Goal: Transaction & Acquisition: Purchase product/service

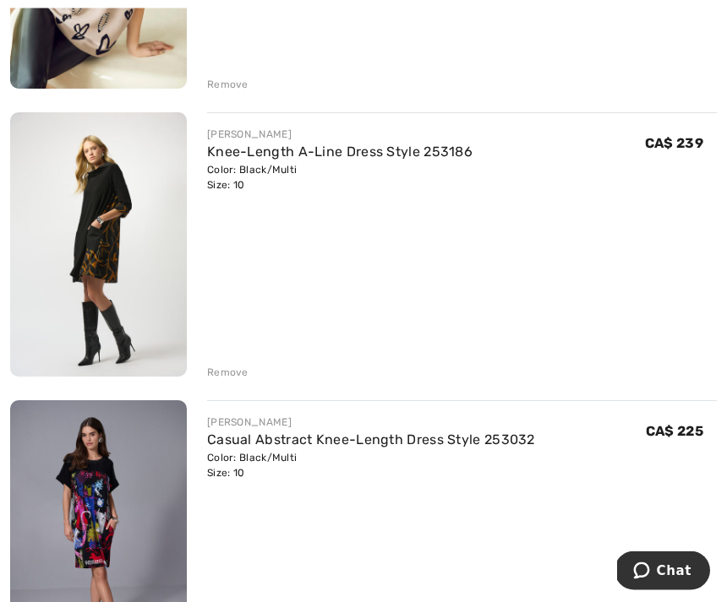
scroll to position [1292, 0]
click at [124, 215] on img at bounding box center [98, 244] width 177 height 264
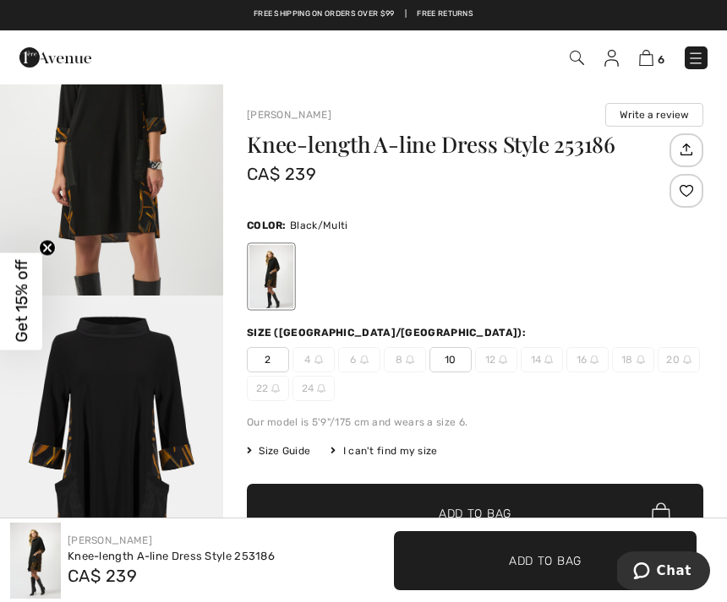
scroll to position [1186, 0]
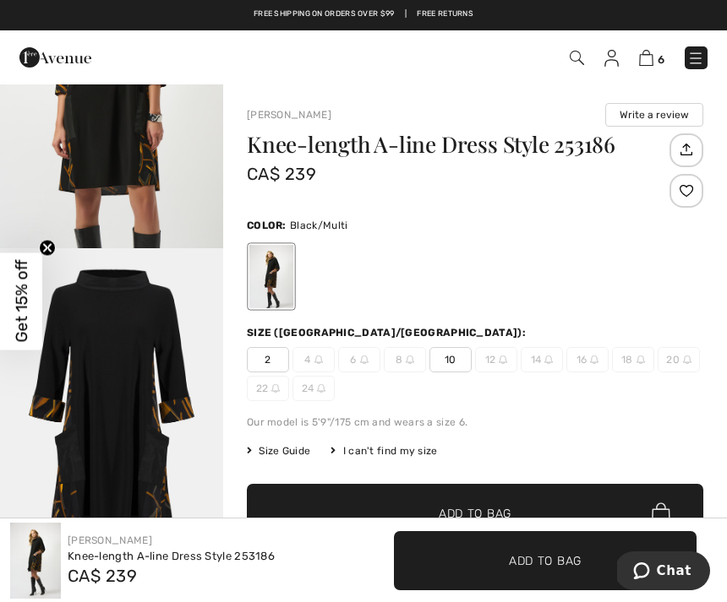
click at [661, 55] on span "6" at bounding box center [660, 59] width 7 height 13
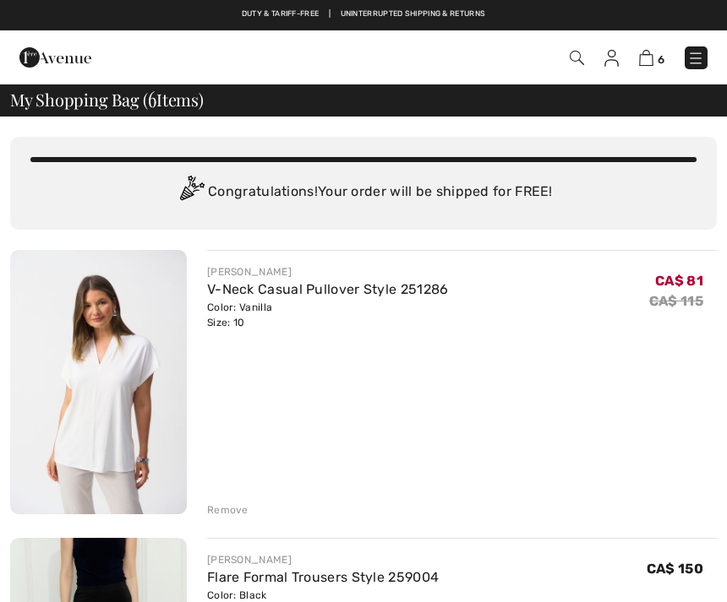
checkbox input "true"
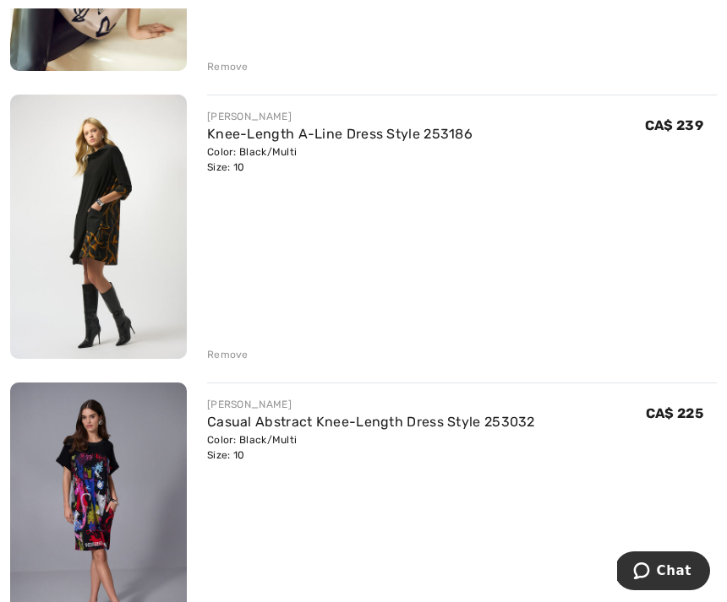
scroll to position [1365, 0]
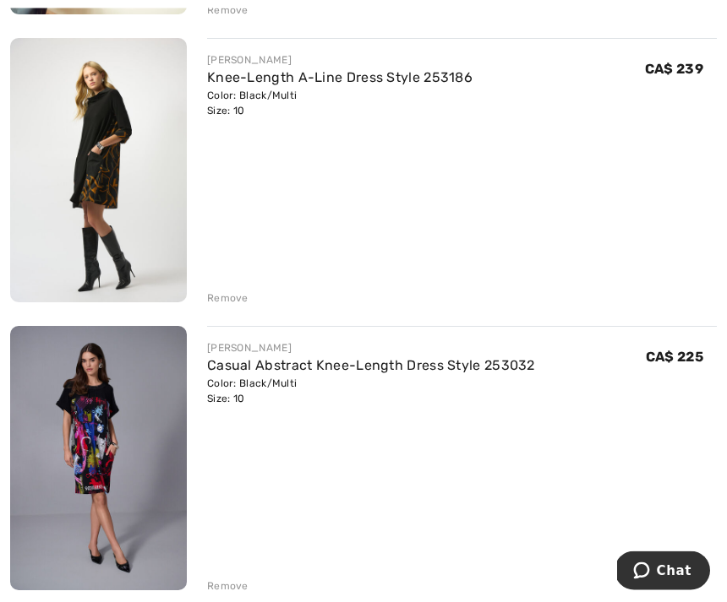
click at [527, 358] on link "Casual Abstract Knee-Length Dress Style 253032" at bounding box center [371, 366] width 328 height 16
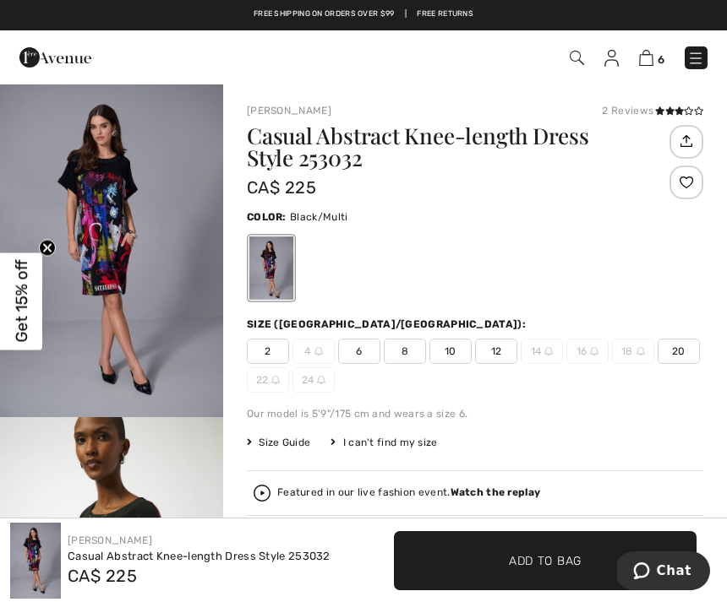
click at [653, 62] on img at bounding box center [646, 58] width 14 height 16
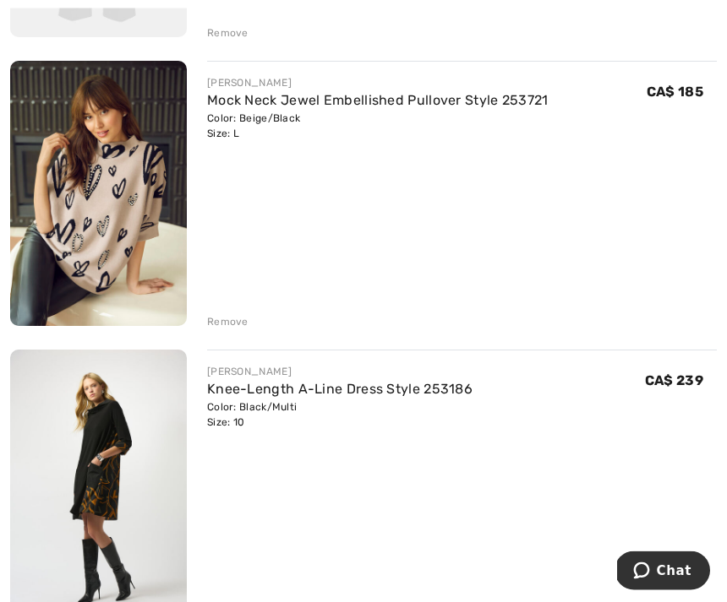
scroll to position [1135, 0]
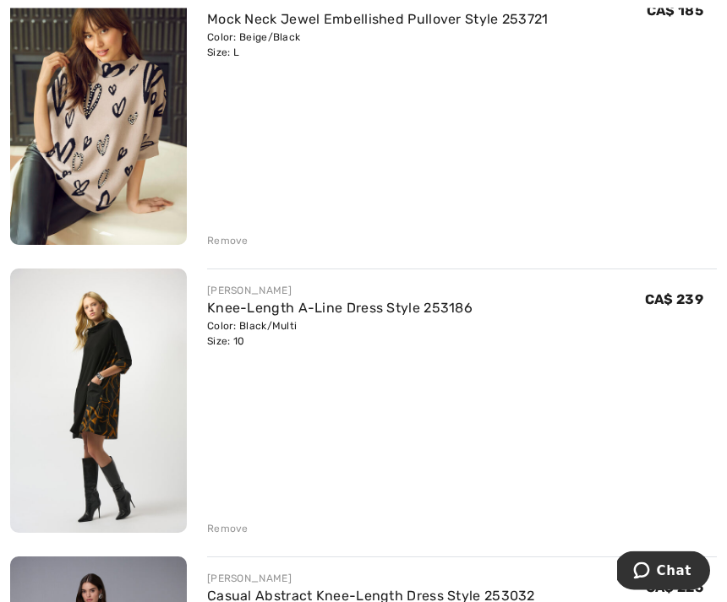
click at [346, 314] on link "Knee-Length A-Line Dress Style 253186" at bounding box center [339, 309] width 265 height 16
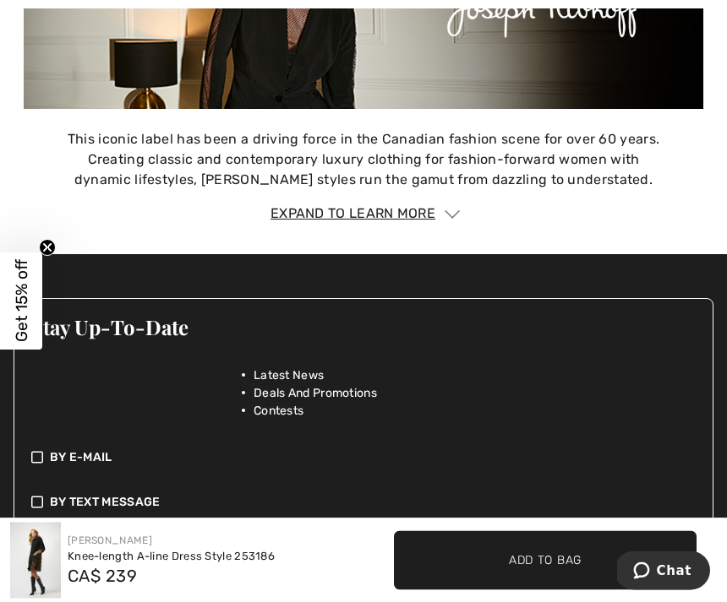
scroll to position [2253, 0]
